Goal: Information Seeking & Learning: Learn about a topic

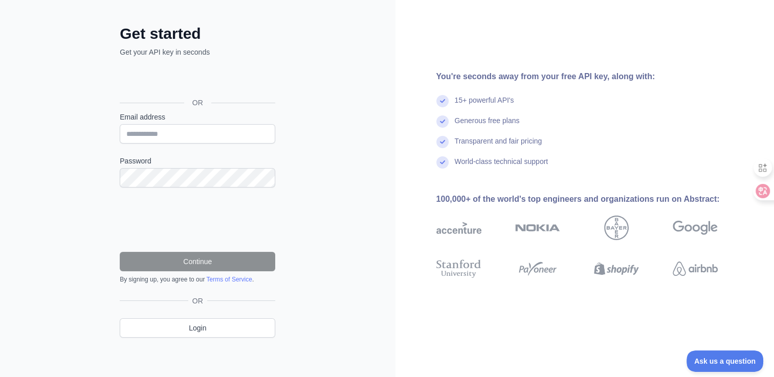
scroll to position [26, 0]
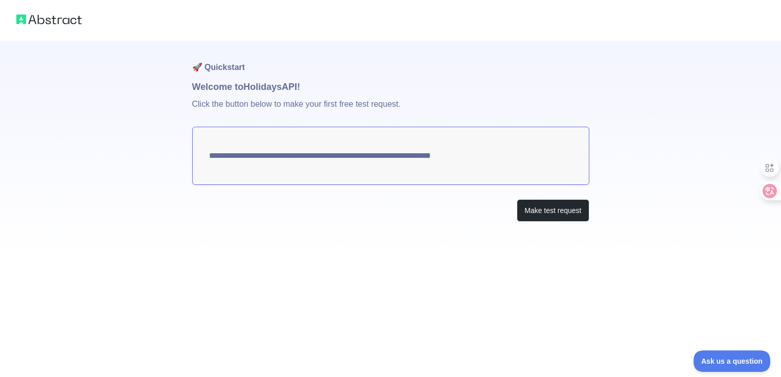
click at [341, 263] on div "**********" at bounding box center [390, 188] width 781 height 377
click at [552, 210] on button "Make test request" at bounding box center [553, 210] width 72 height 23
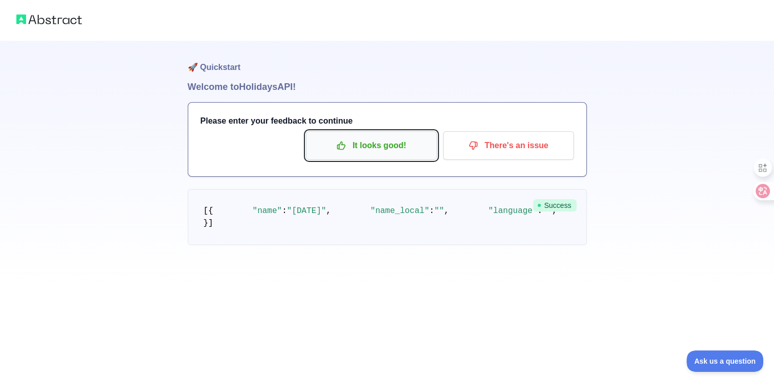
drag, startPoint x: 417, startPoint y: 150, endPoint x: 390, endPoint y: 139, distance: 29.5
click at [416, 150] on p "It looks good!" at bounding box center [371, 145] width 116 height 17
click at [390, 139] on p "It looks good!" at bounding box center [371, 145] width 116 height 17
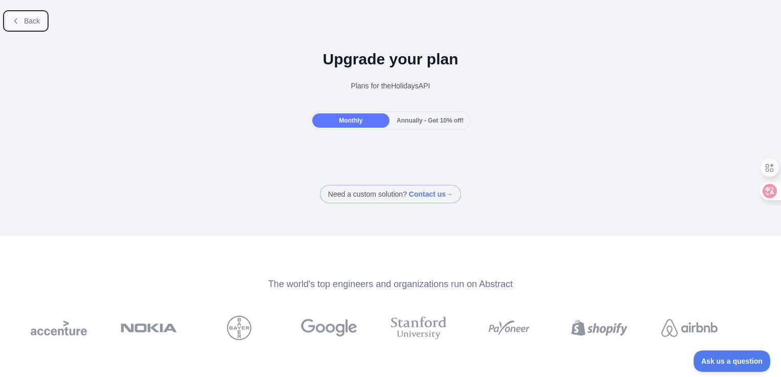
click at [28, 17] on span "Back" at bounding box center [32, 21] width 16 height 8
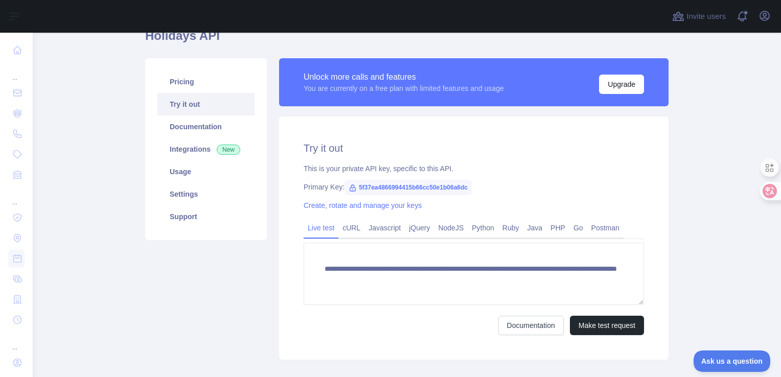
scroll to position [51, 0]
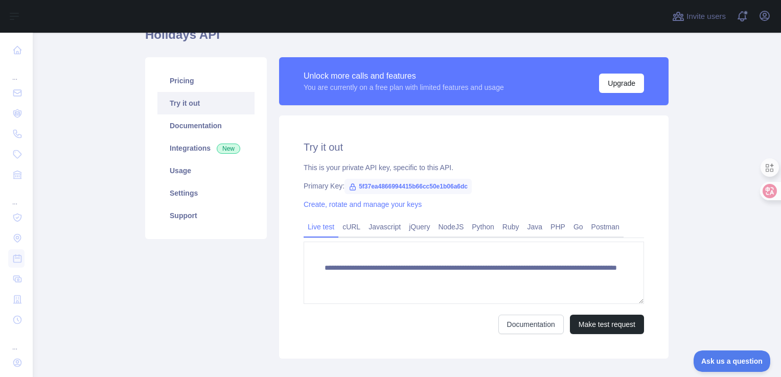
click at [366, 188] on span "5f37ea4866994415b66cc50e1b06a6dc" at bounding box center [408, 186] width 127 height 15
drag, startPoint x: 366, startPoint y: 188, endPoint x: 474, endPoint y: 201, distance: 109.3
click at [474, 201] on div "Create, rotate and manage your keys" at bounding box center [474, 204] width 341 height 10
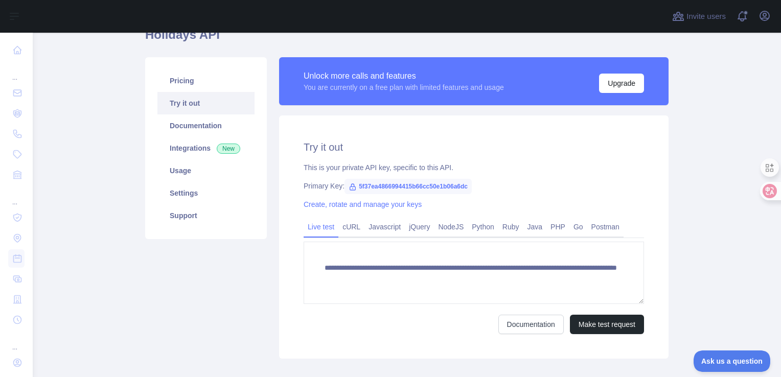
click at [373, 188] on span "5f37ea4866994415b66cc50e1b06a6dc" at bounding box center [408, 186] width 127 height 15
copy span "5f37ea4866994415b66cc50e1b06a6dc"
click at [397, 183] on span "5f37ea4866994415b66cc50e1b06a6dc" at bounding box center [408, 186] width 127 height 15
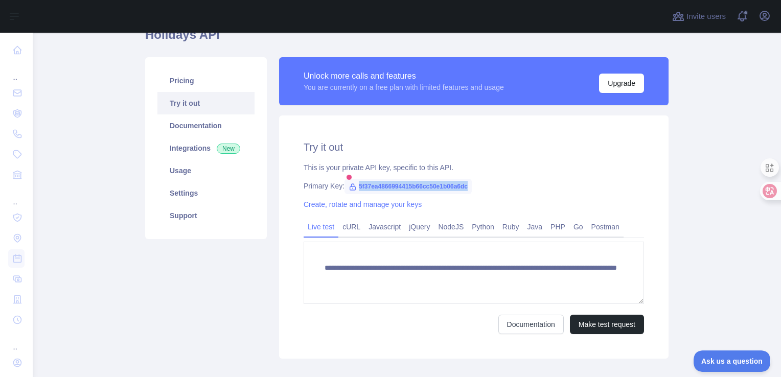
click at [435, 185] on span "5f37ea4866994415b66cc50e1b06a6dc" at bounding box center [408, 186] width 127 height 15
click at [434, 185] on span "5f37ea4866994415b66cc50e1b06a6dc" at bounding box center [408, 186] width 127 height 15
click at [215, 88] on link "Pricing" at bounding box center [205, 81] width 97 height 22
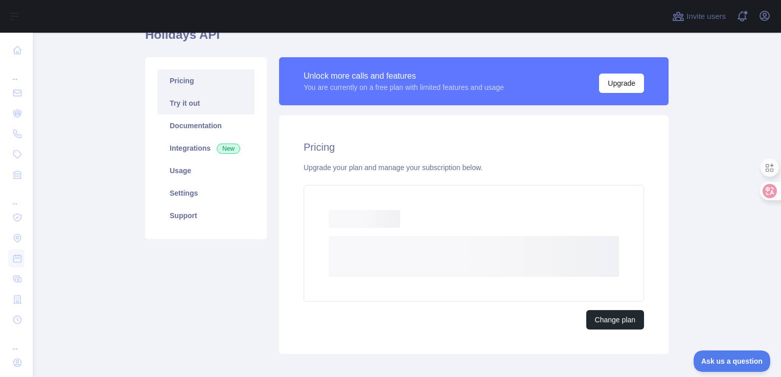
click at [214, 102] on link "Try it out" at bounding box center [205, 103] width 97 height 22
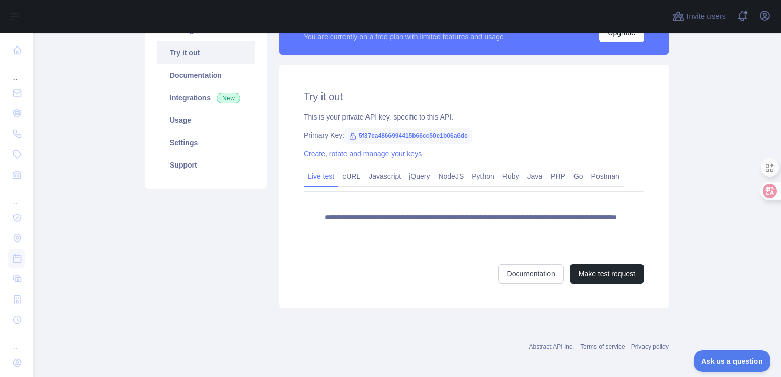
scroll to position [102, 0]
